Goal: Transaction & Acquisition: Book appointment/travel/reservation

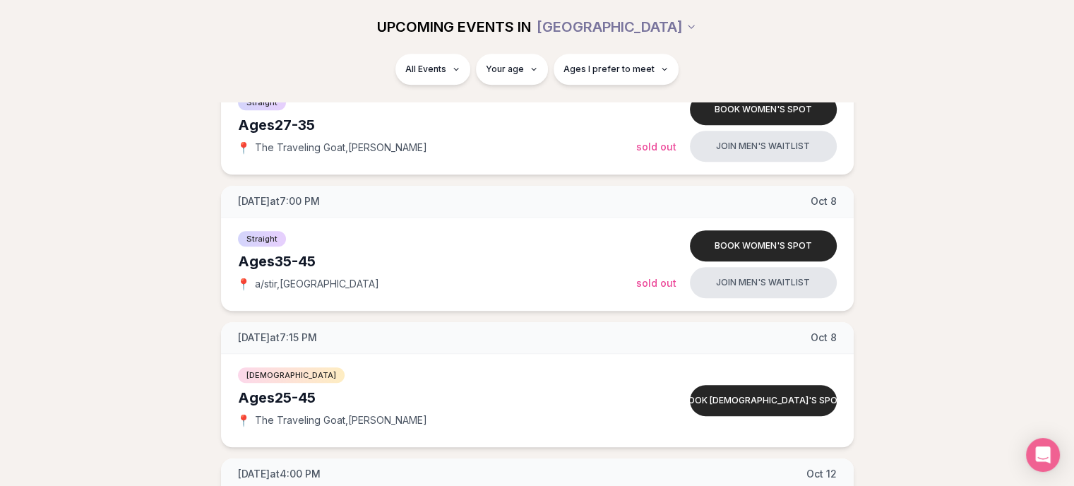
scroll to position [918, 0]
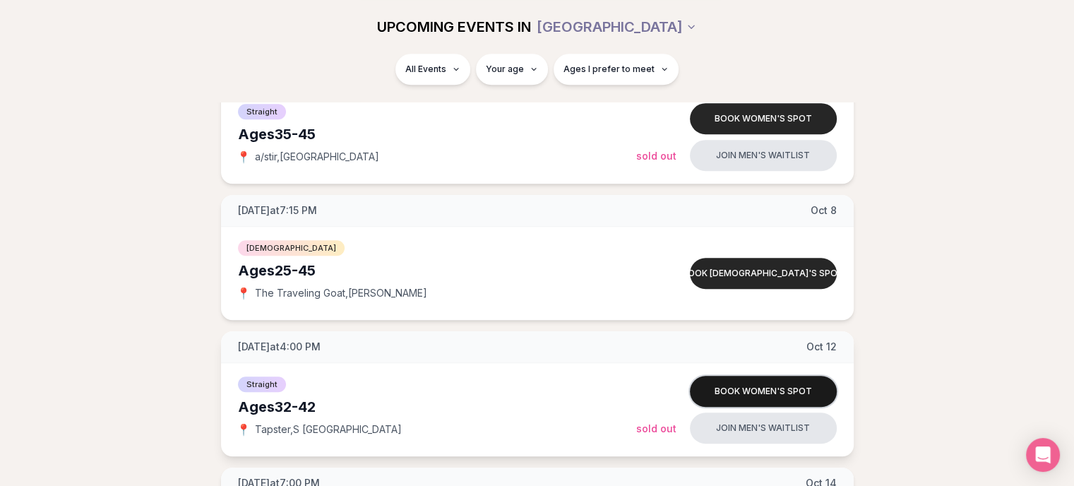
click at [723, 389] on button "Book women's spot" at bounding box center [763, 391] width 147 height 31
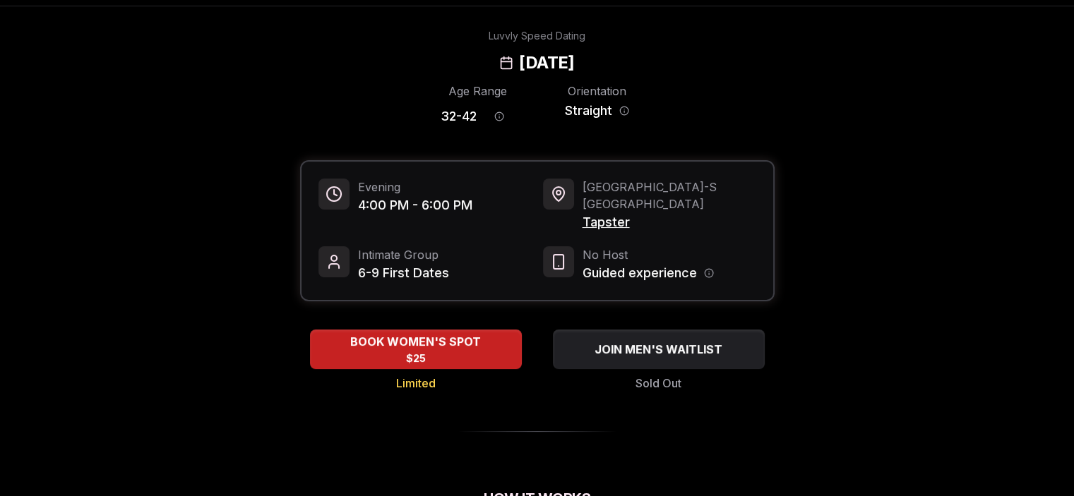
scroll to position [71, 0]
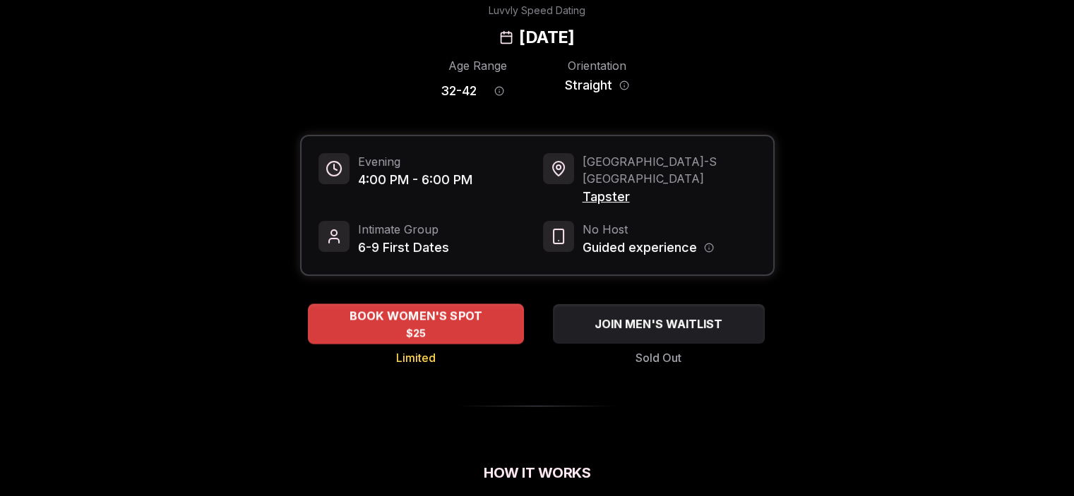
click at [403, 311] on div "BOOK WOMEN'S SPOT $25" at bounding box center [416, 323] width 216 height 39
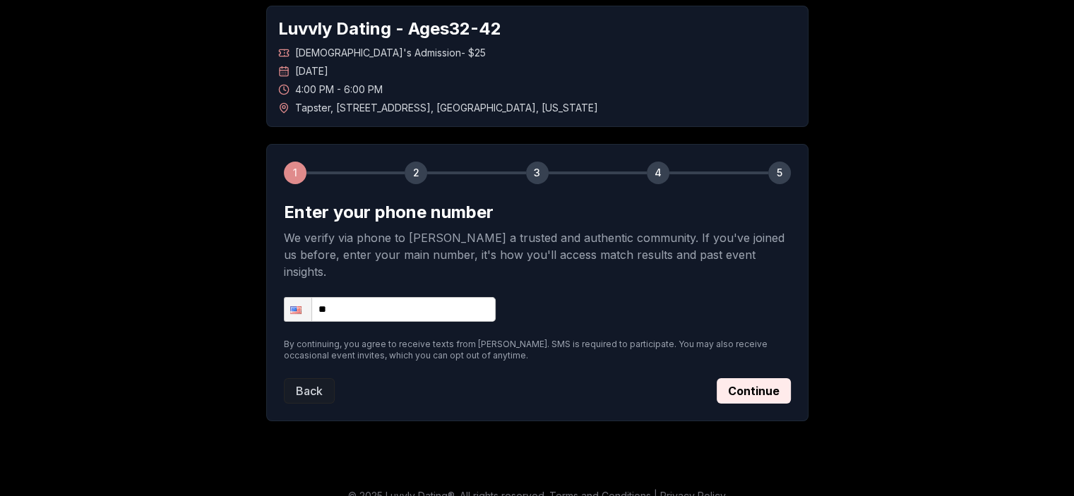
click at [390, 297] on input "**" at bounding box center [390, 309] width 212 height 25
type input "**********"
click at [757, 378] on button "Continue" at bounding box center [753, 390] width 74 height 25
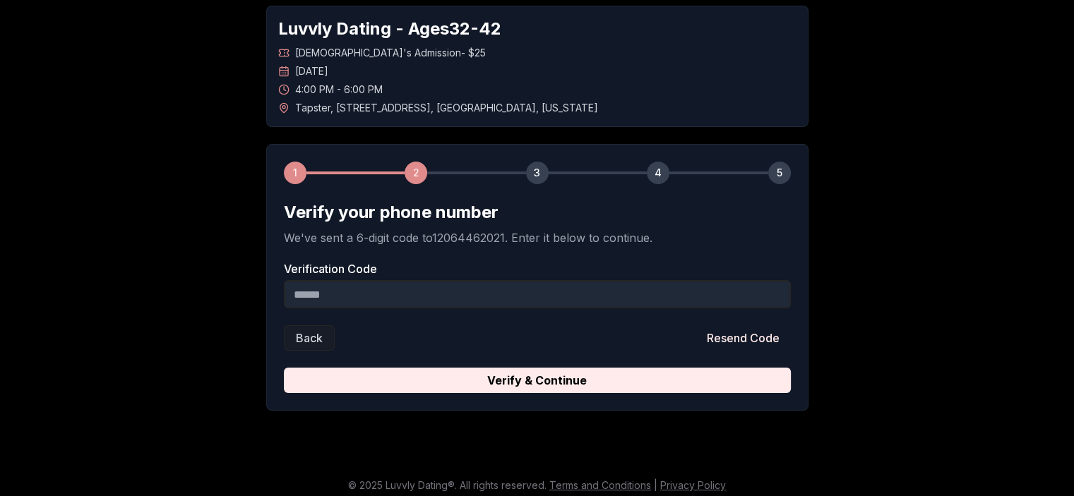
click at [479, 288] on input "Verification Code" at bounding box center [537, 294] width 507 height 28
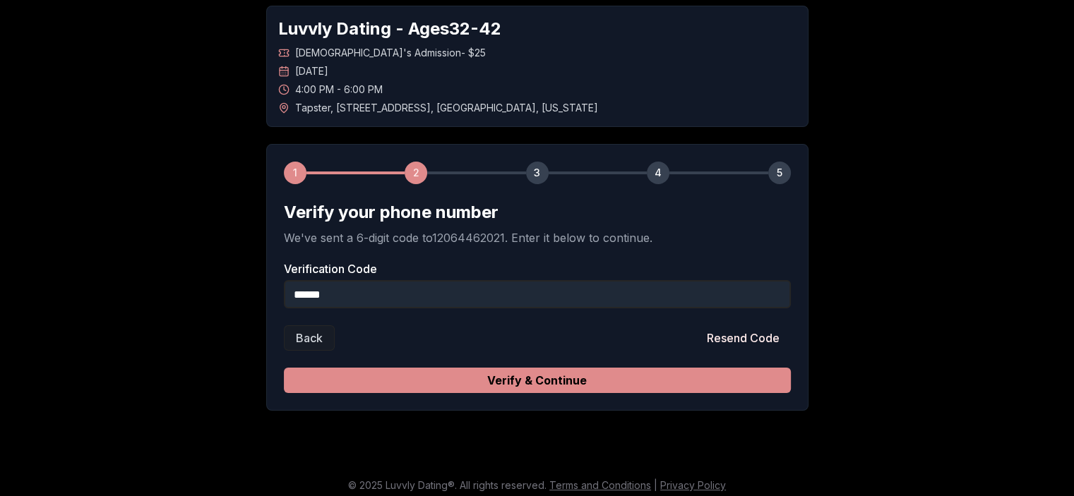
type input "******"
click at [558, 378] on button "Verify & Continue" at bounding box center [537, 380] width 507 height 25
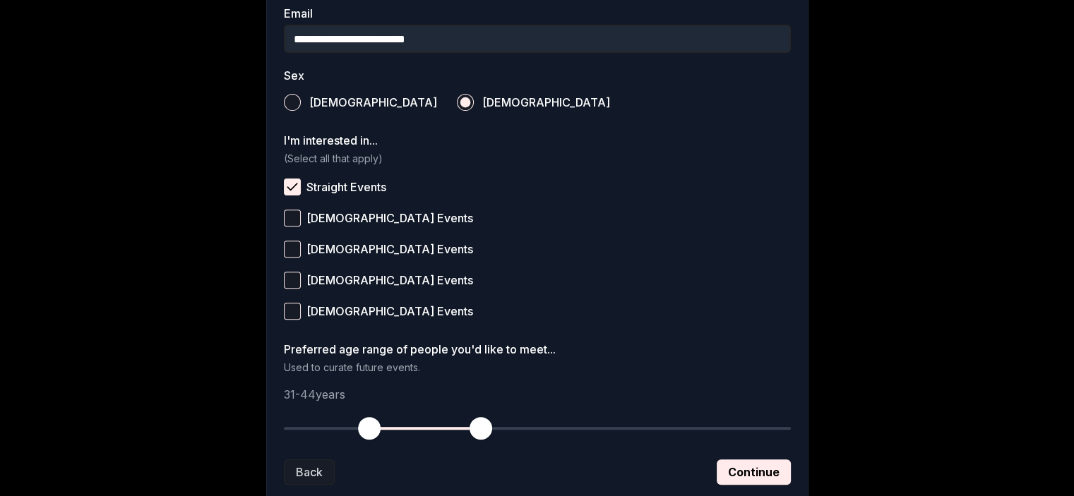
scroll to position [563, 0]
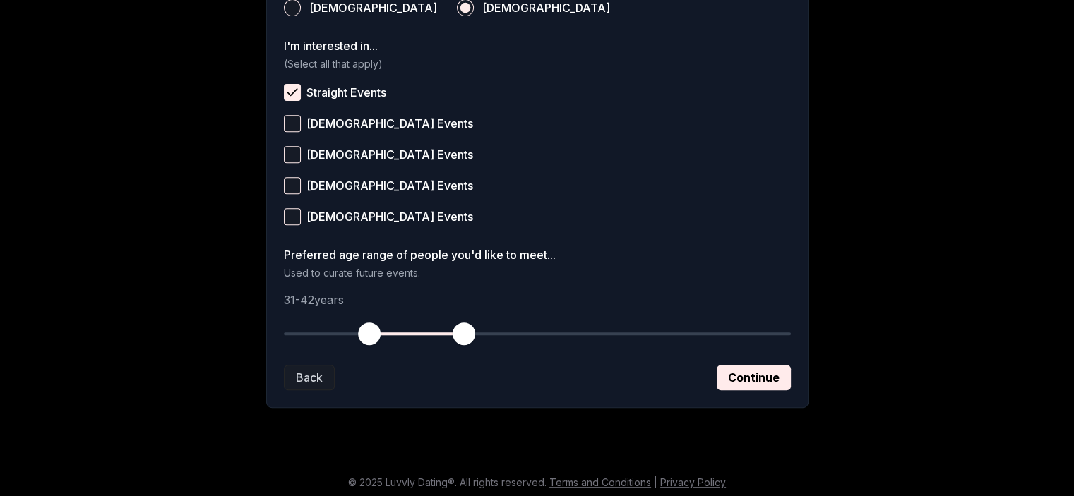
drag, startPoint x: 481, startPoint y: 335, endPoint x: 464, endPoint y: 337, distance: 17.0
click at [464, 337] on span "button" at bounding box center [463, 334] width 23 height 23
drag, startPoint x: 370, startPoint y: 337, endPoint x: 392, endPoint y: 336, distance: 22.6
click at [392, 336] on span "button" at bounding box center [395, 334] width 23 height 23
click at [457, 335] on span "button" at bounding box center [455, 334] width 23 height 23
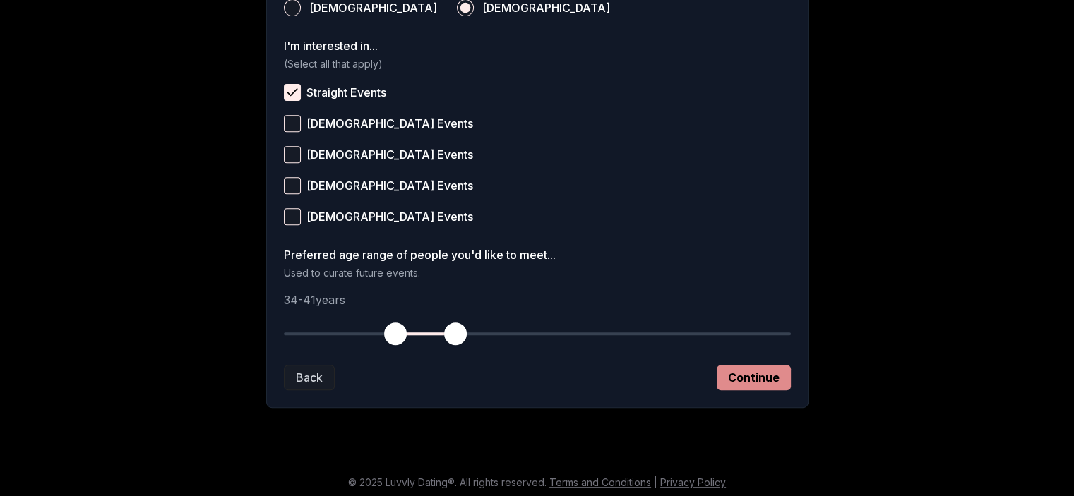
click at [762, 378] on button "Continue" at bounding box center [753, 377] width 74 height 25
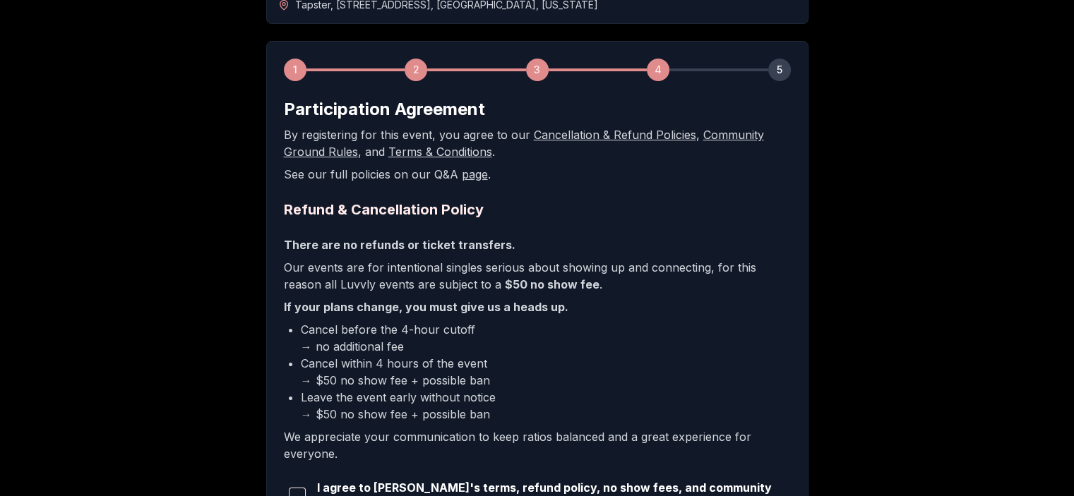
scroll to position [282, 0]
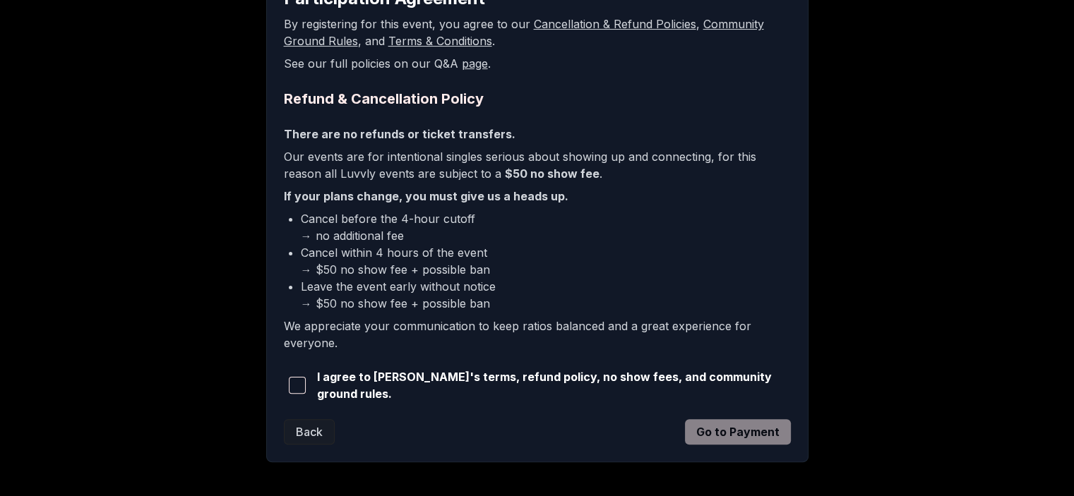
click at [304, 385] on span "button" at bounding box center [297, 385] width 17 height 17
click at [717, 433] on button "Go to Payment" at bounding box center [738, 431] width 106 height 25
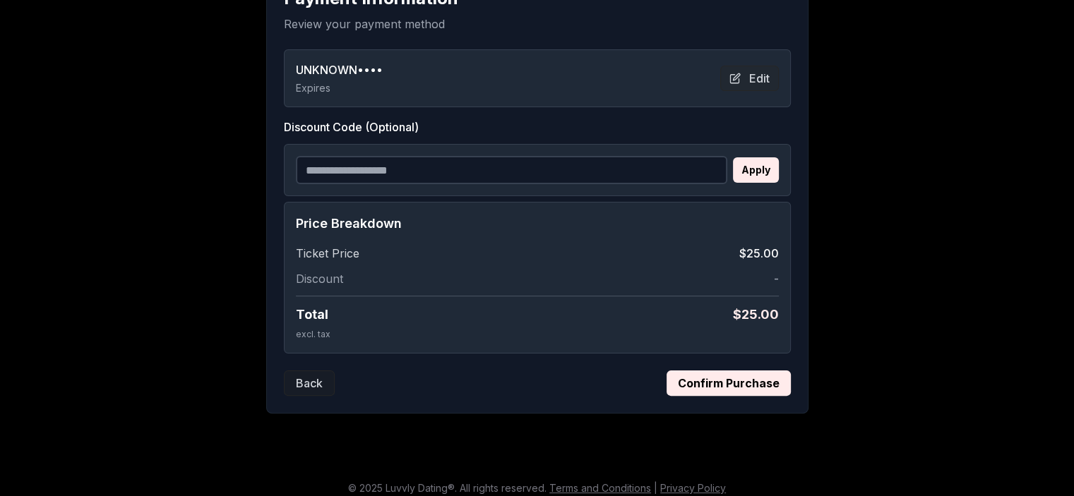
click at [723, 386] on button "Confirm Purchase" at bounding box center [728, 383] width 124 height 25
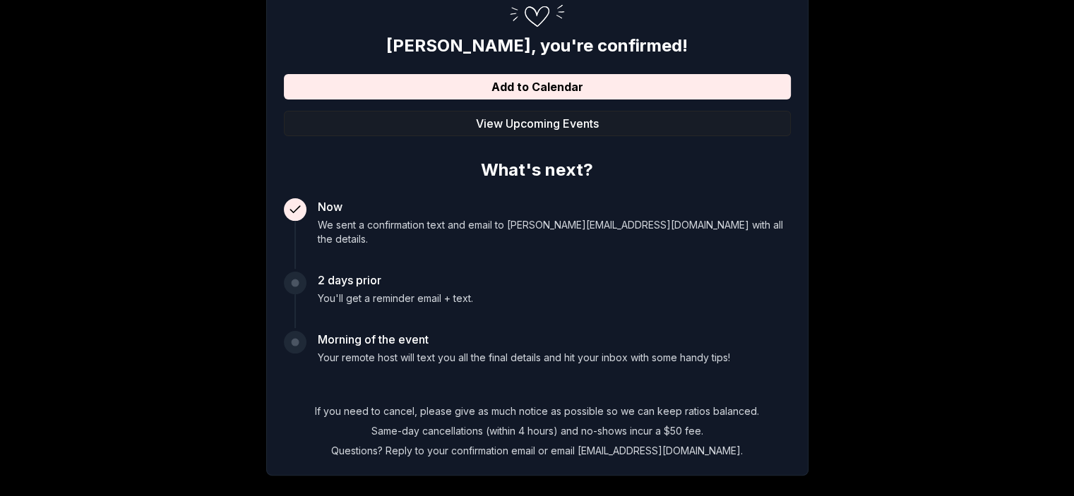
scroll to position [0, 0]
